Goal: Transaction & Acquisition: Purchase product/service

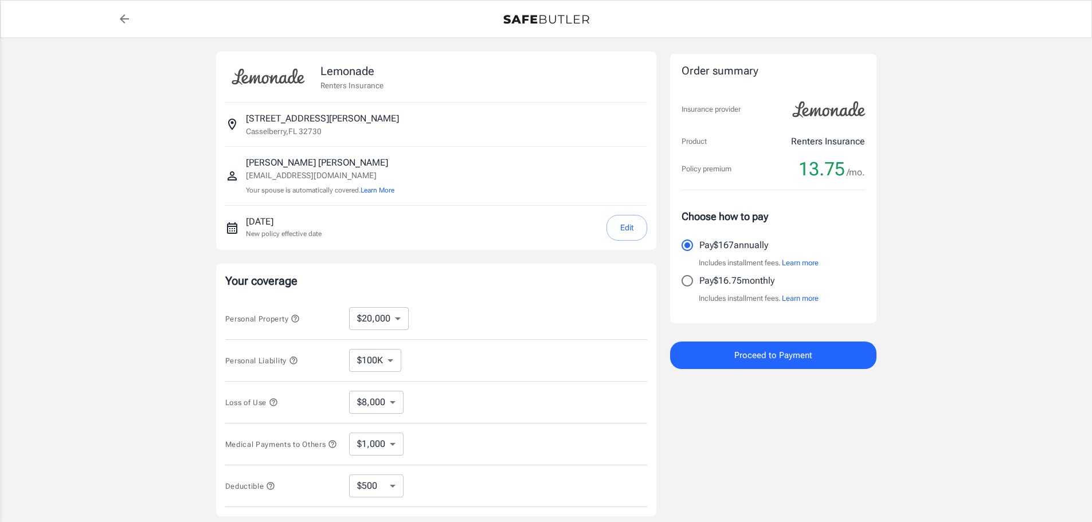
select select "20000"
select select "500"
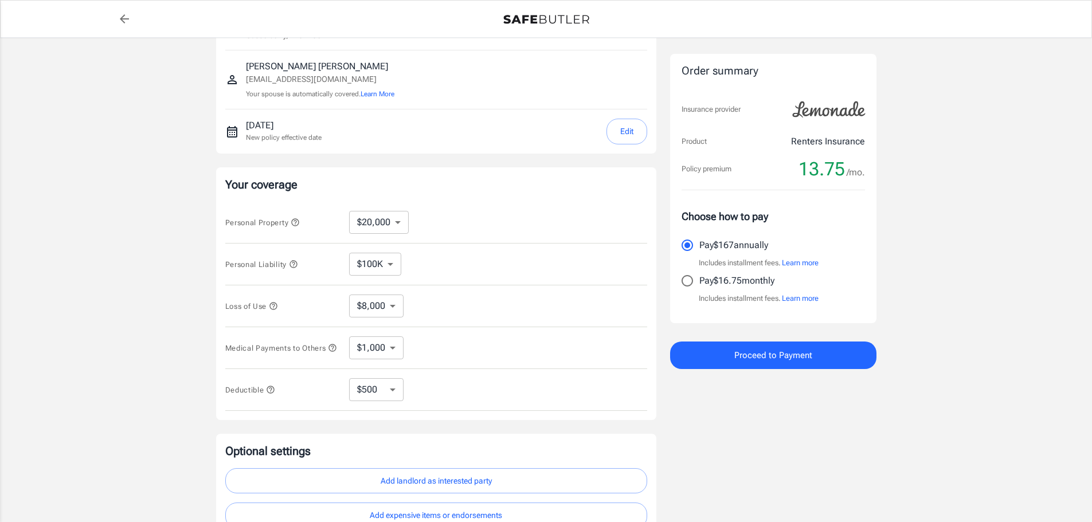
scroll to position [115, 0]
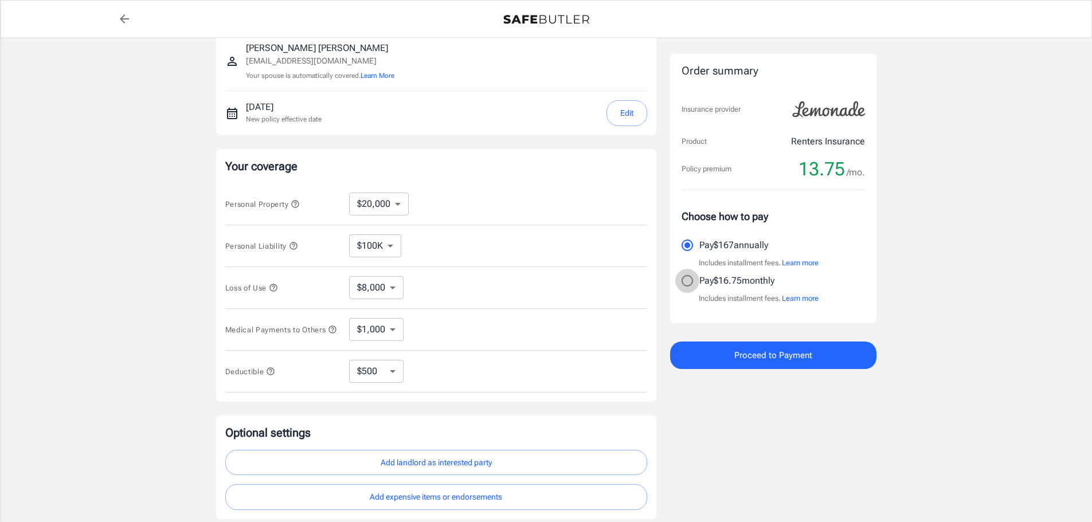
click at [686, 283] on input "Pay $16.75 monthly" at bounding box center [687, 281] width 24 height 24
radio input "true"
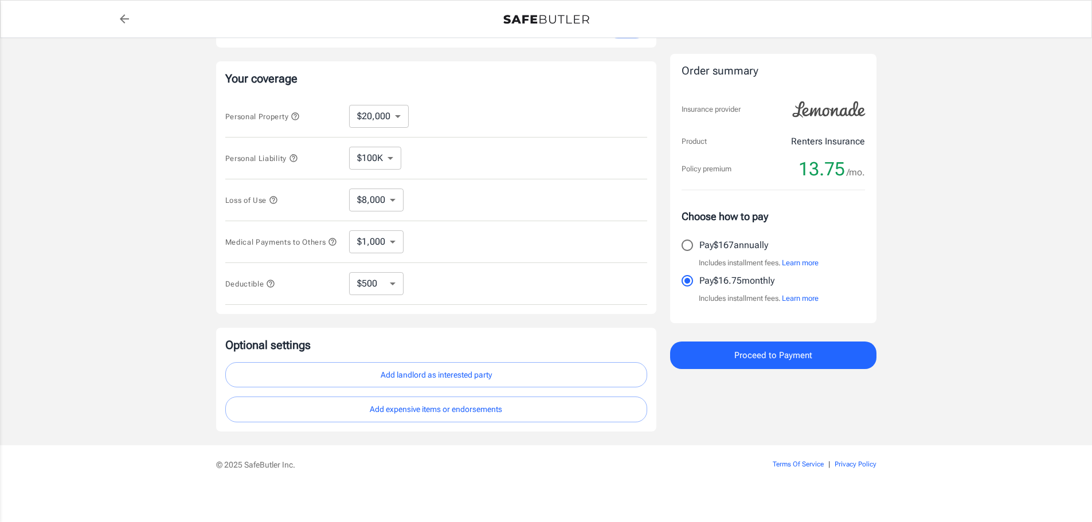
scroll to position [210, 0]
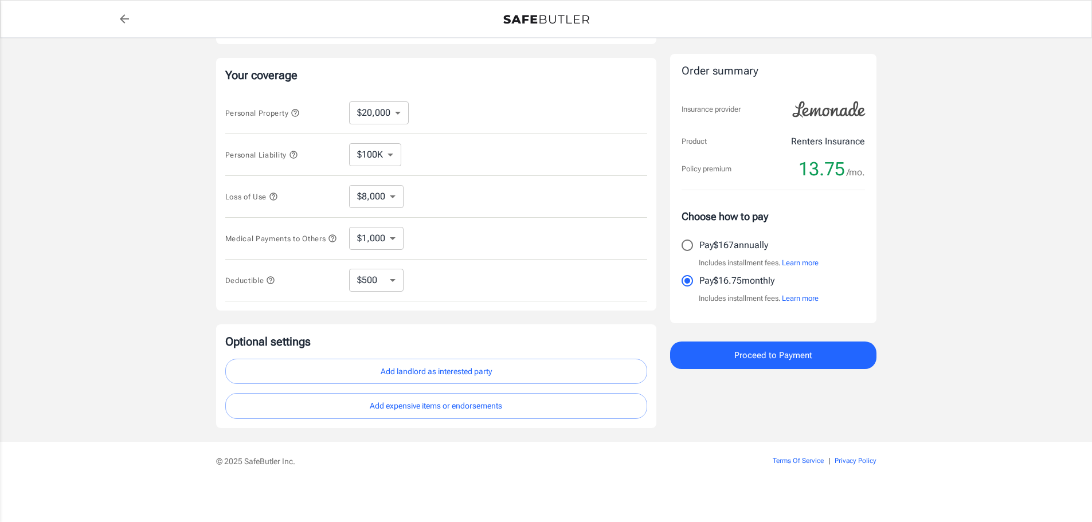
click at [451, 378] on button "Add landlord as interested party" at bounding box center [436, 372] width 422 height 26
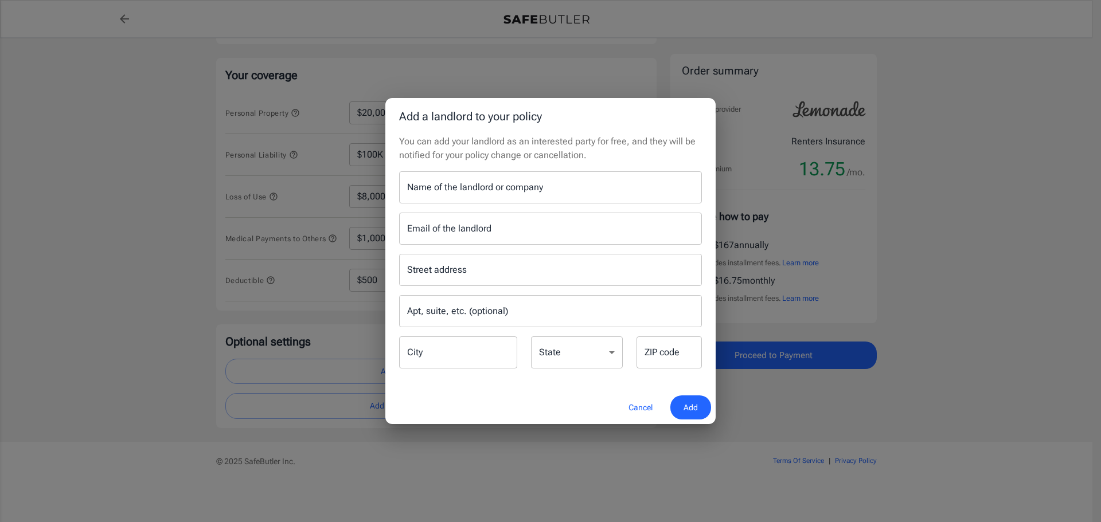
click at [450, 198] on input "Name of the landlord or company" at bounding box center [550, 187] width 303 height 32
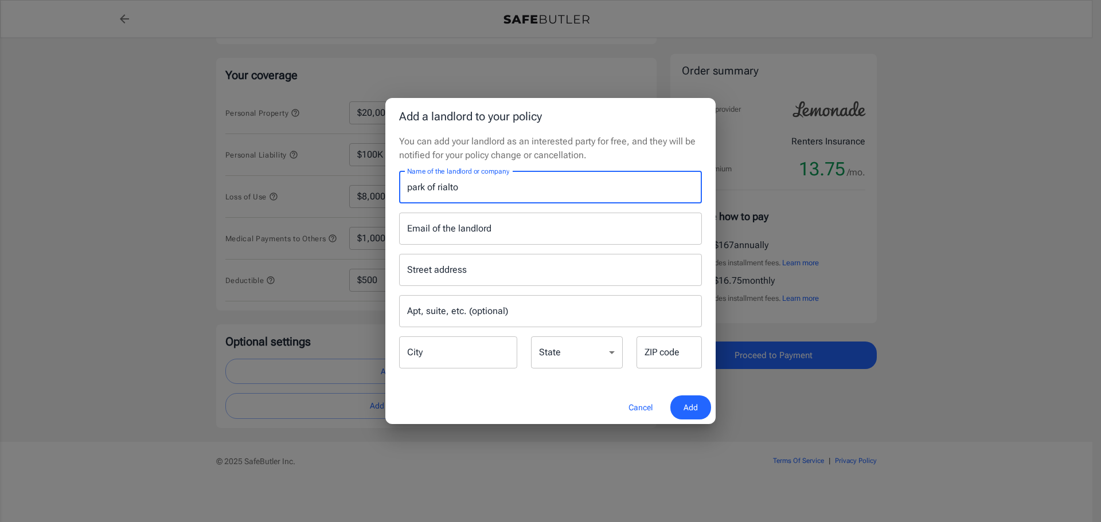
type input "park of rialto"
click at [472, 234] on input "Email of the landlord" at bounding box center [550, 229] width 303 height 32
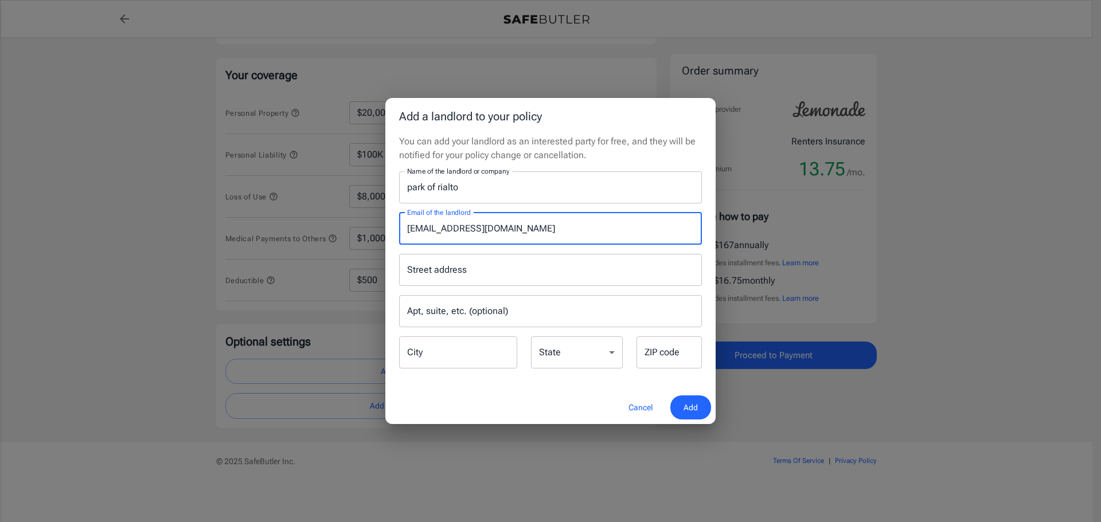
type input "[EMAIL_ADDRESS][DOMAIN_NAME]"
click at [492, 264] on input "Street address" at bounding box center [550, 270] width 292 height 22
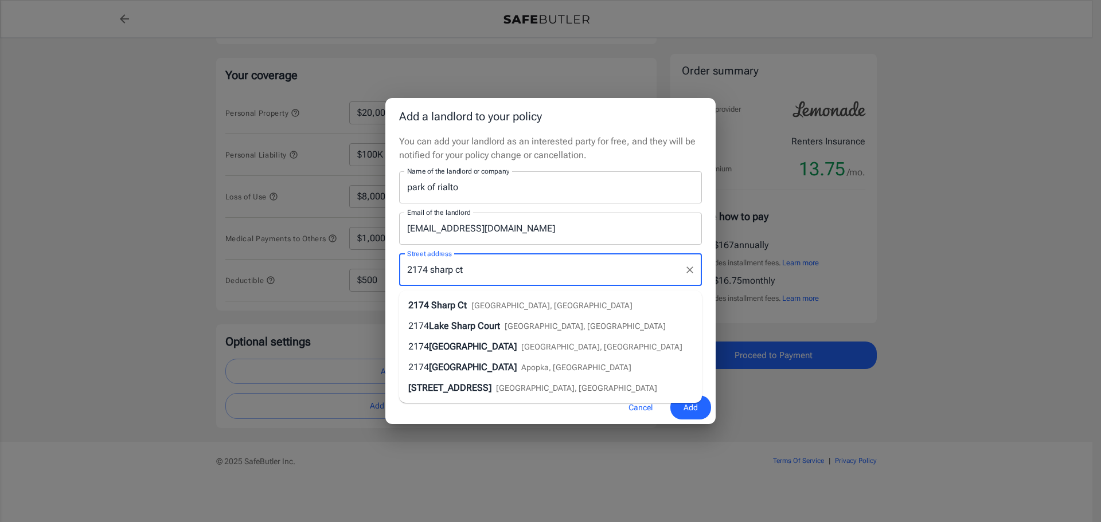
click at [504, 301] on span "[GEOGRAPHIC_DATA], [GEOGRAPHIC_DATA]" at bounding box center [551, 305] width 161 height 9
type input "[STREET_ADDRESS]"
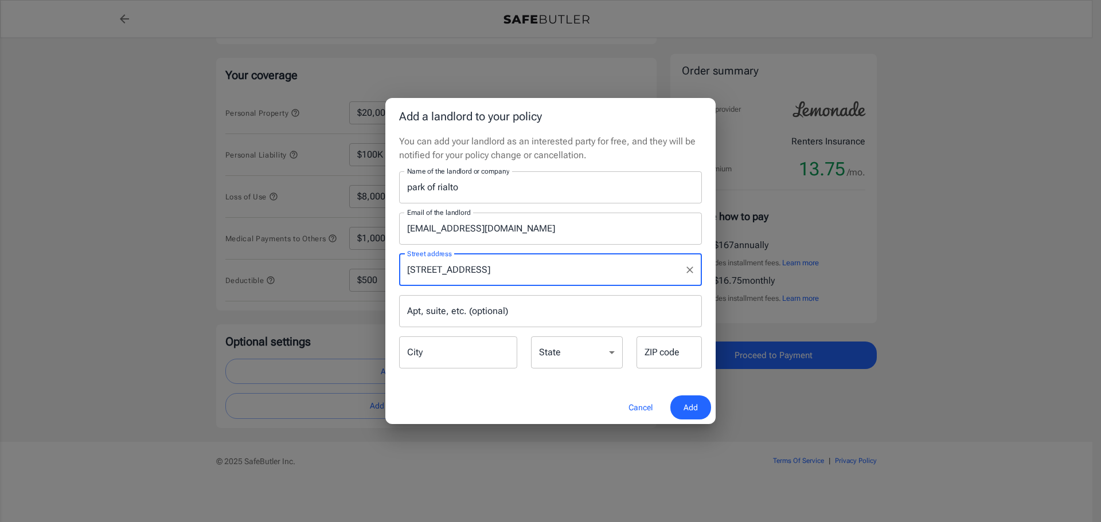
type input "[GEOGRAPHIC_DATA]"
select select "FL"
type input "32730"
type input "[STREET_ADDRESS]"
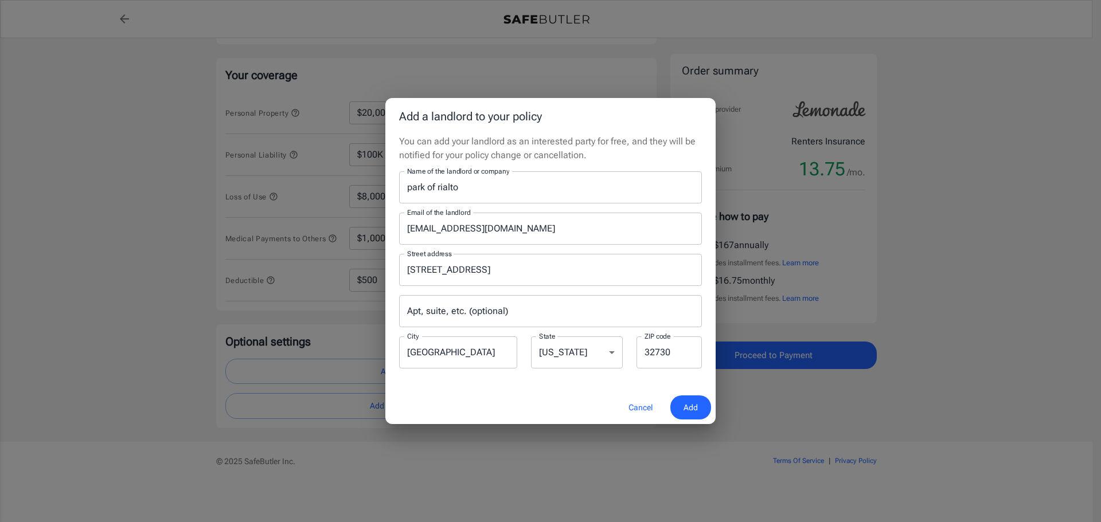
click at [691, 405] on span "Add" at bounding box center [690, 408] width 14 height 14
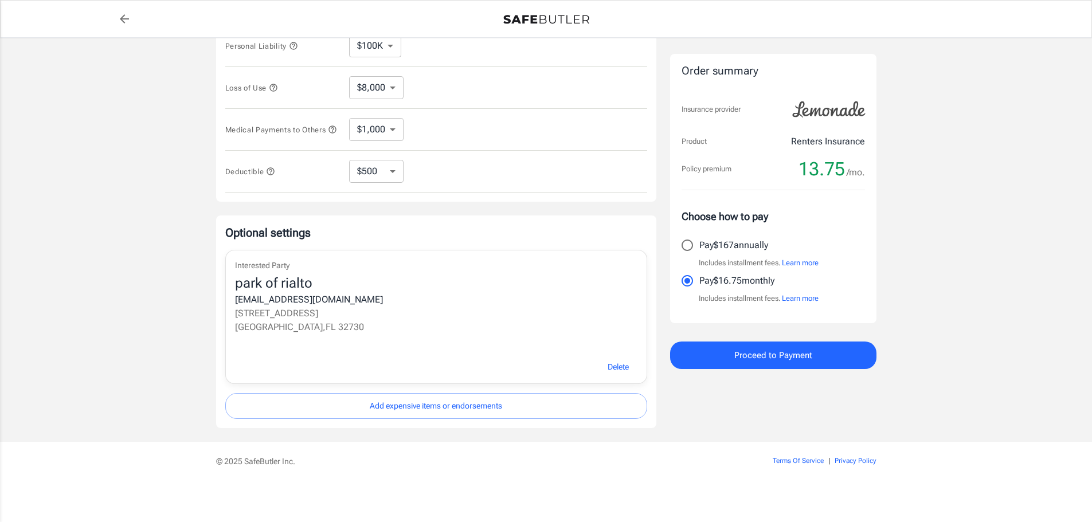
scroll to position [319, 0]
click at [786, 355] on span "Proceed to Payment" at bounding box center [773, 355] width 78 height 15
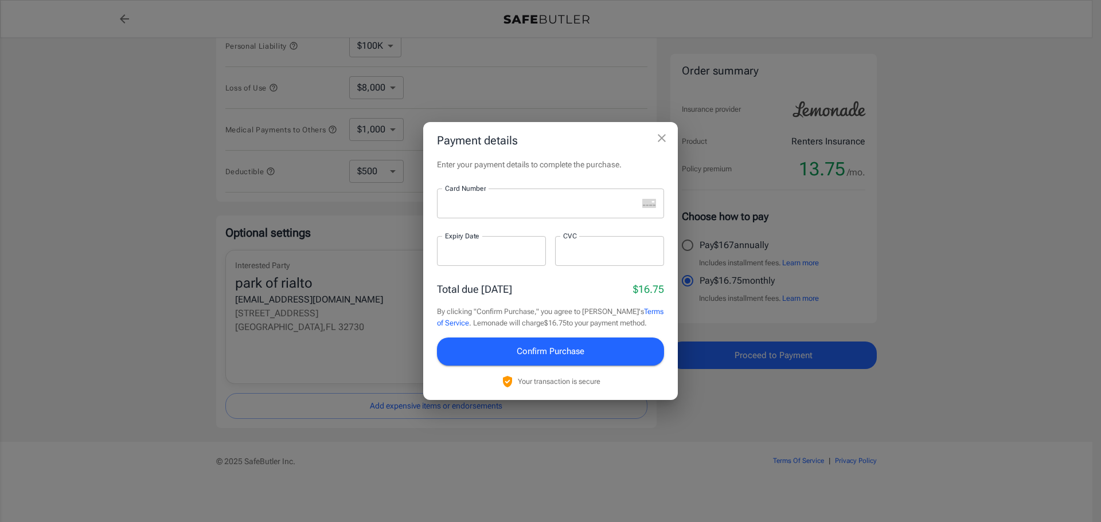
click at [488, 211] on div at bounding box center [537, 204] width 201 height 30
click at [459, 261] on div at bounding box center [491, 251] width 109 height 30
click at [555, 358] on span "Confirm Purchase" at bounding box center [551, 351] width 68 height 15
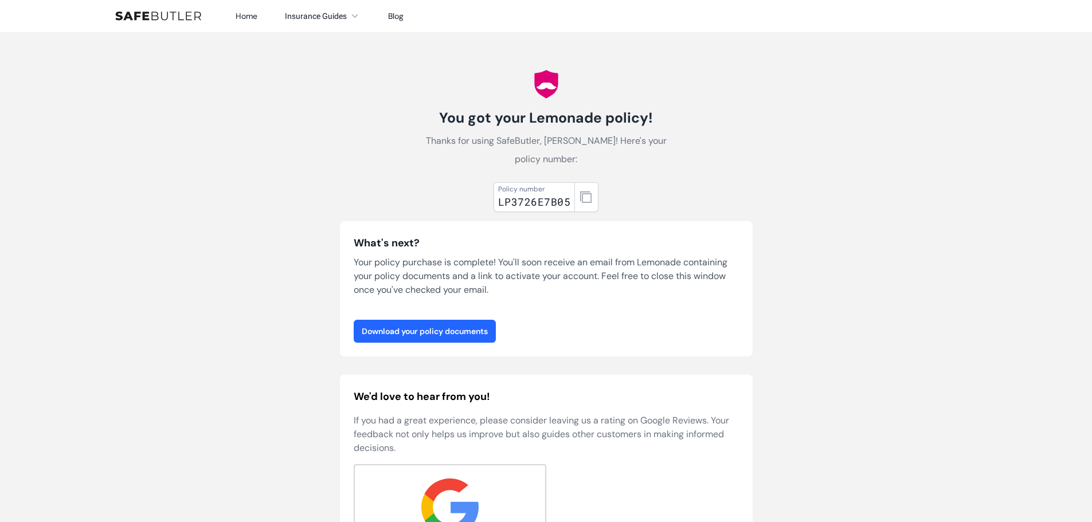
click at [455, 320] on link "Download your policy documents" at bounding box center [425, 331] width 142 height 23
